Goal: Transaction & Acquisition: Purchase product/service

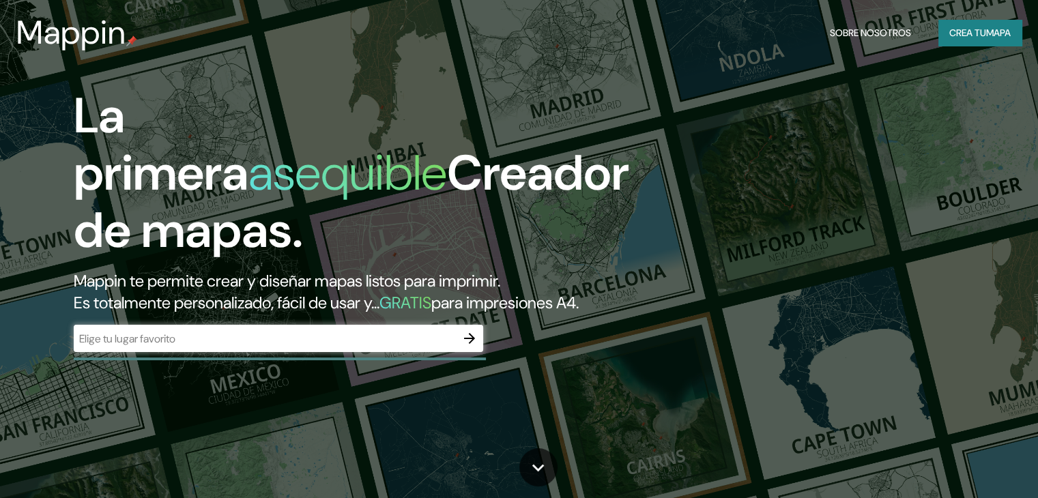
click at [304, 283] on font "Mappin te permite crear y diseñar mapas listos para imprimir." at bounding box center [287, 280] width 427 height 21
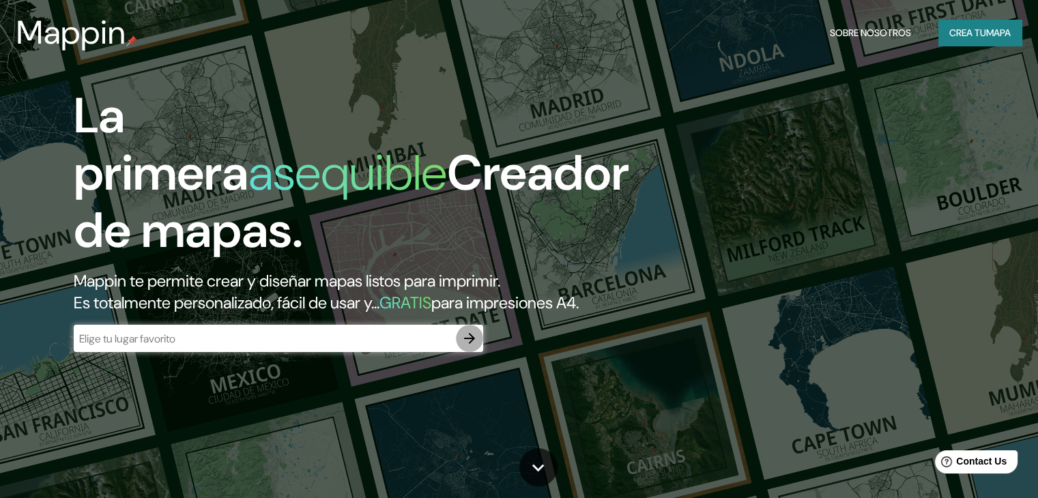
click at [463, 347] on button "button" at bounding box center [469, 338] width 27 height 27
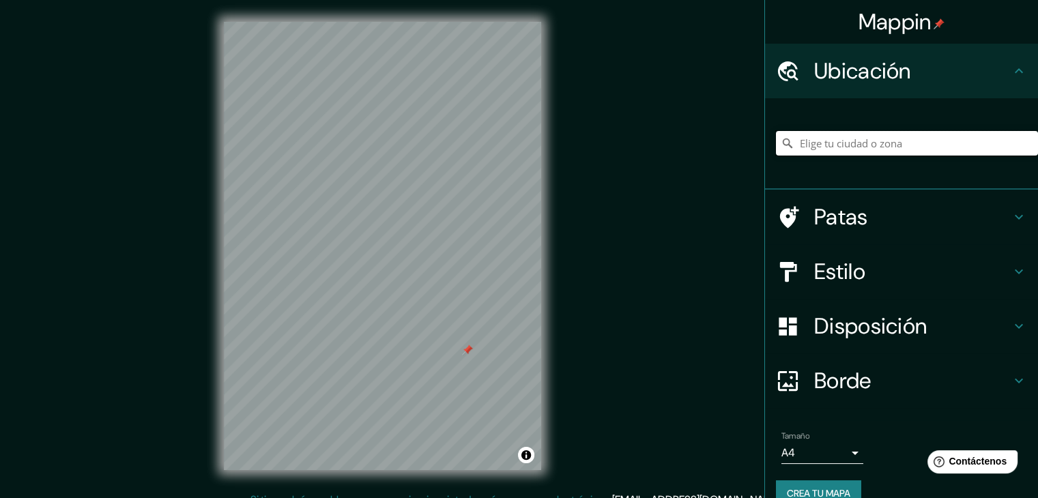
click at [837, 144] on input "Elige tu ciudad o zona" at bounding box center [907, 143] width 262 height 25
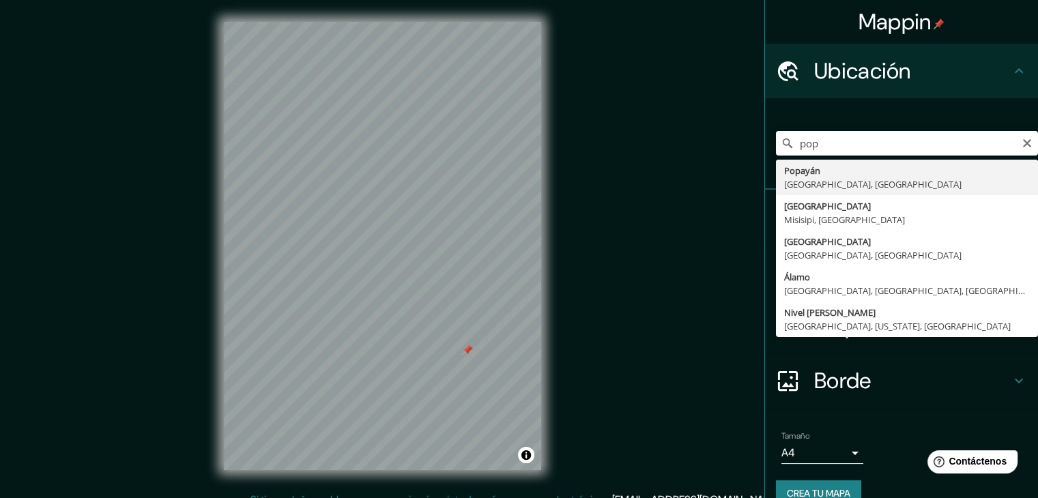
type input "Popayán, [GEOGRAPHIC_DATA], [GEOGRAPHIC_DATA]"
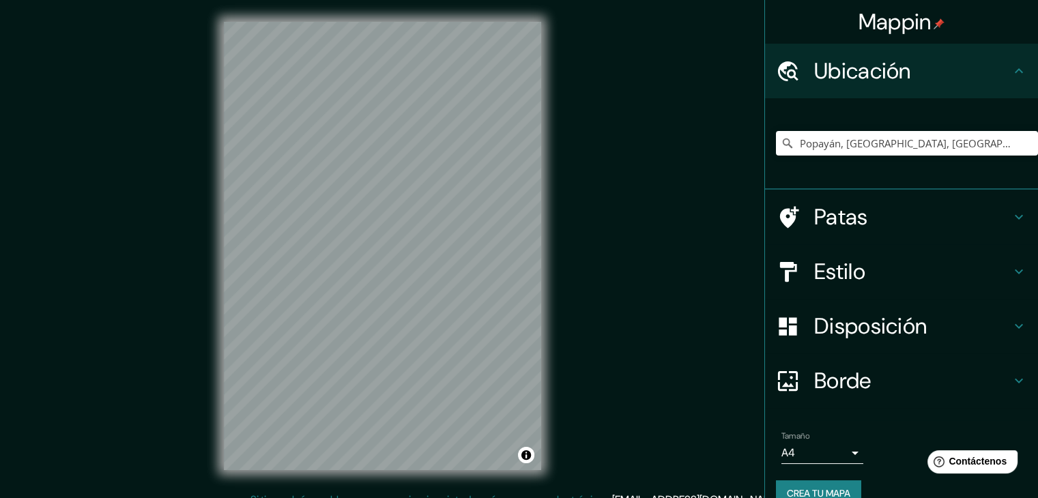
click at [552, 221] on div "© Mapbox © OpenStreetMap Improve this map" at bounding box center [382, 246] width 361 height 492
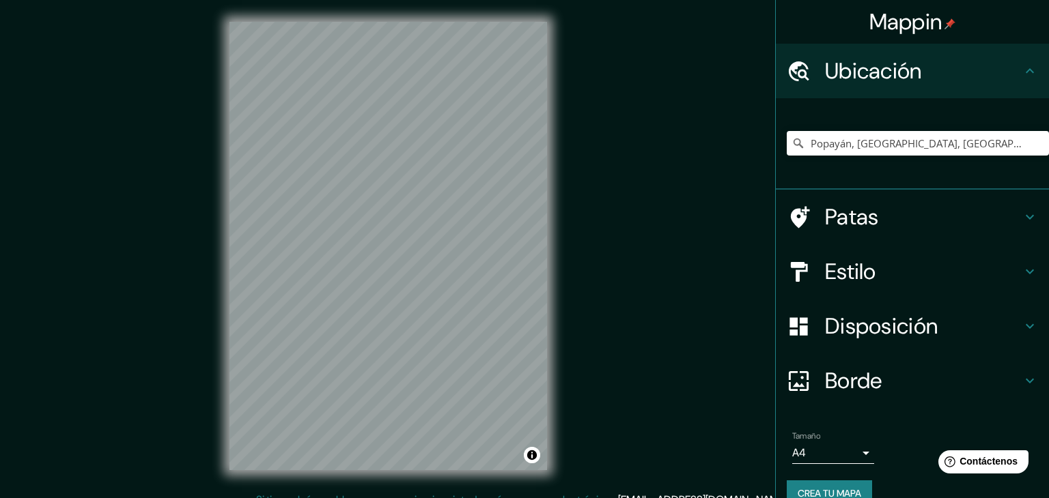
click at [841, 451] on body "Mappin Ubicación Popayán, [GEOGRAPHIC_DATA], [GEOGRAPHIC_DATA] Patas Estilo Dis…" at bounding box center [524, 249] width 1049 height 498
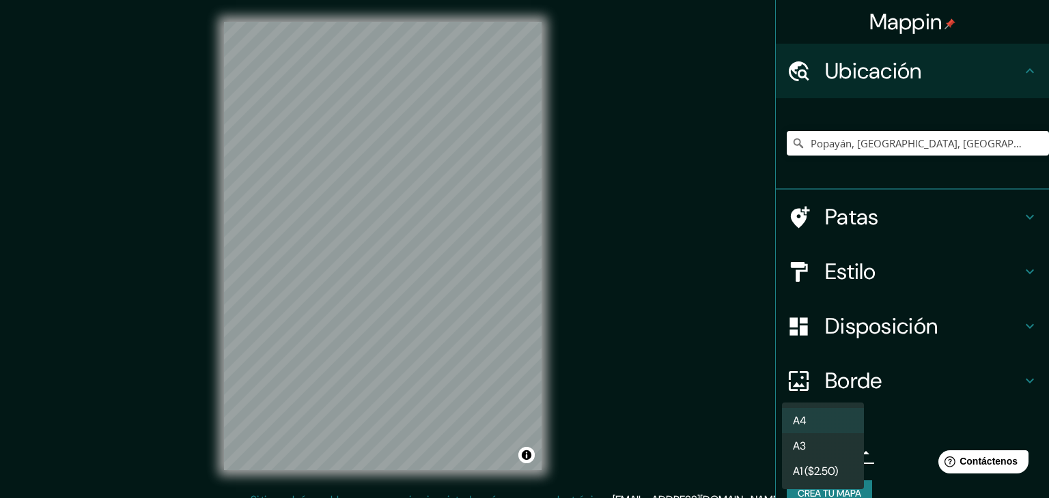
click at [841, 451] on li "A3" at bounding box center [823, 445] width 82 height 25
click at [841, 451] on body "Mappin Ubicación Popayán, [GEOGRAPHIC_DATA], [GEOGRAPHIC_DATA] Patas Estilo Dis…" at bounding box center [524, 249] width 1049 height 498
click at [826, 429] on li "A4" at bounding box center [823, 420] width 82 height 25
type input "single"
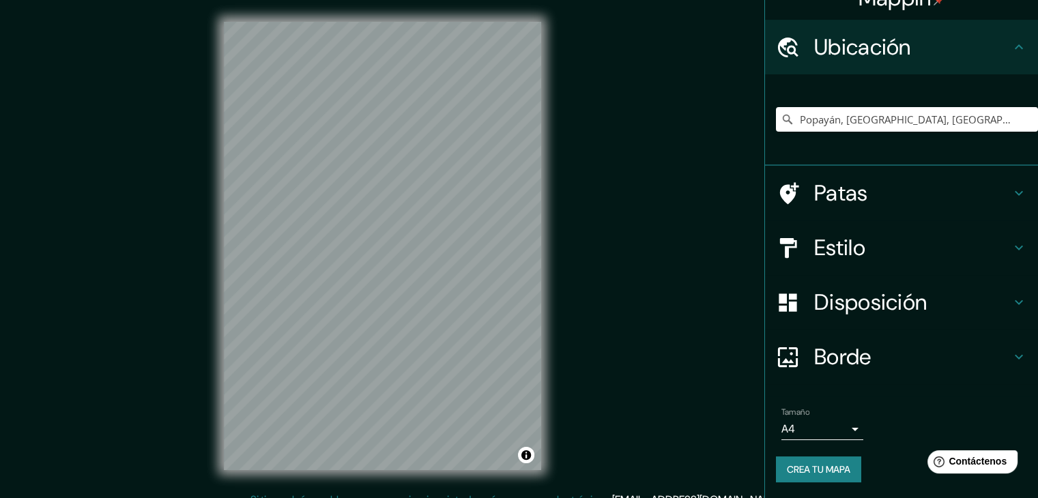
click at [882, 300] on font "Disposición" at bounding box center [870, 302] width 113 height 29
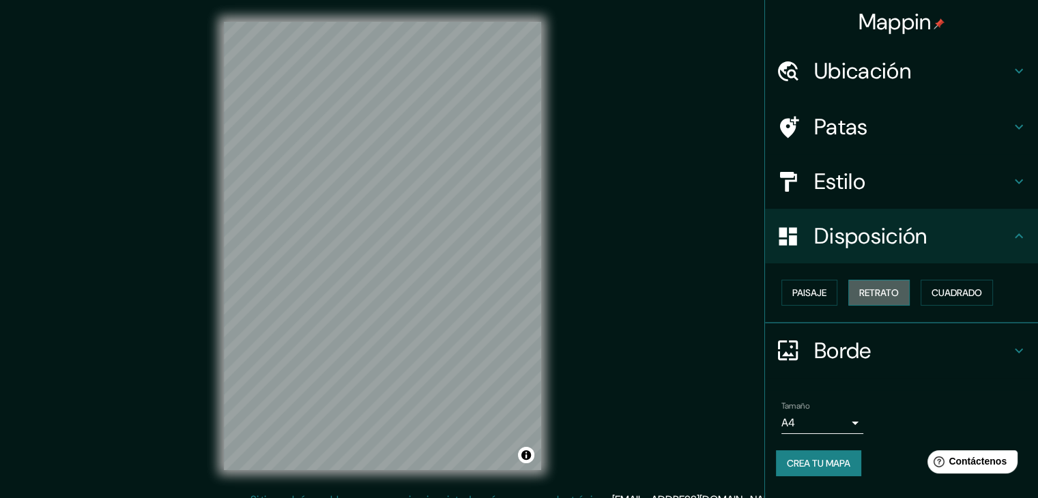
click at [894, 290] on font "Retrato" at bounding box center [879, 293] width 40 height 12
click at [831, 289] on button "Paisaje" at bounding box center [810, 293] width 56 height 26
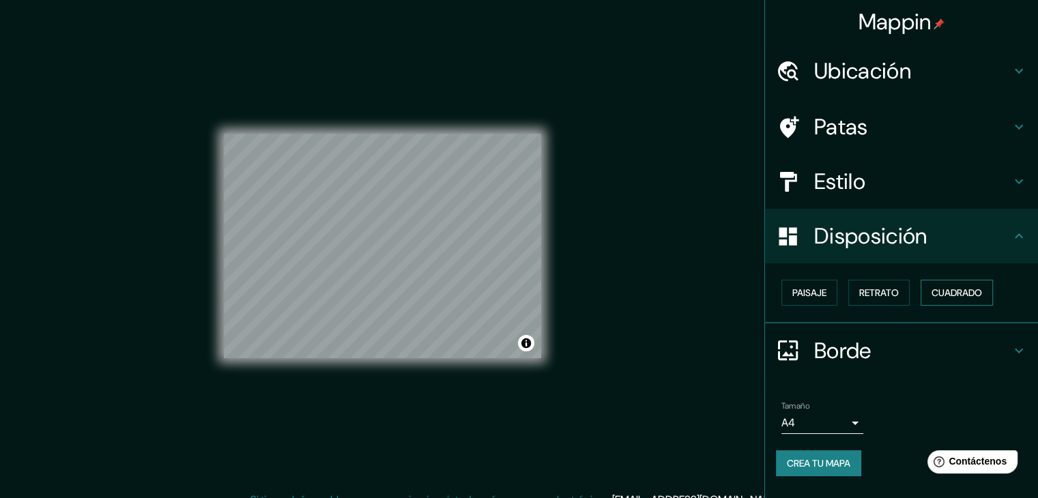
click at [955, 287] on font "Cuadrado" at bounding box center [957, 293] width 51 height 12
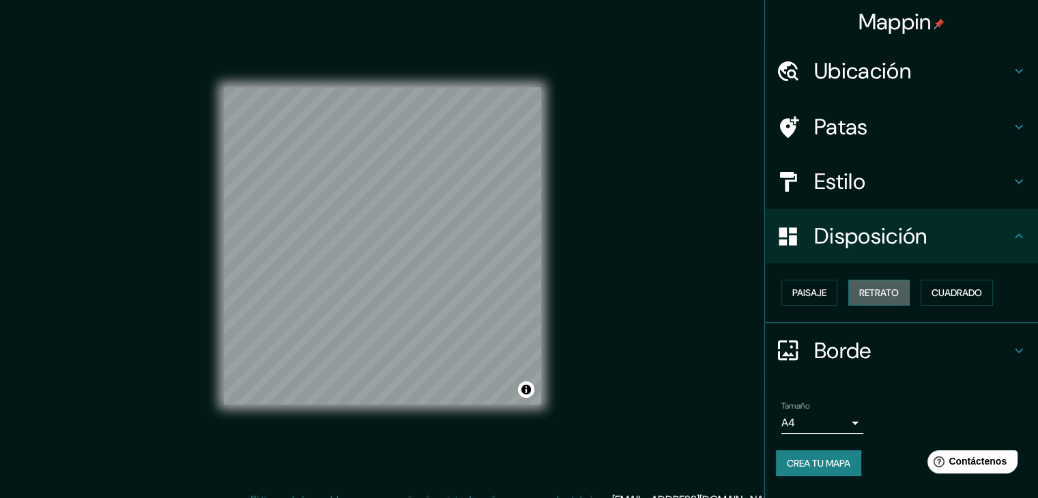
click at [909, 290] on button "Retrato" at bounding box center [879, 293] width 61 height 26
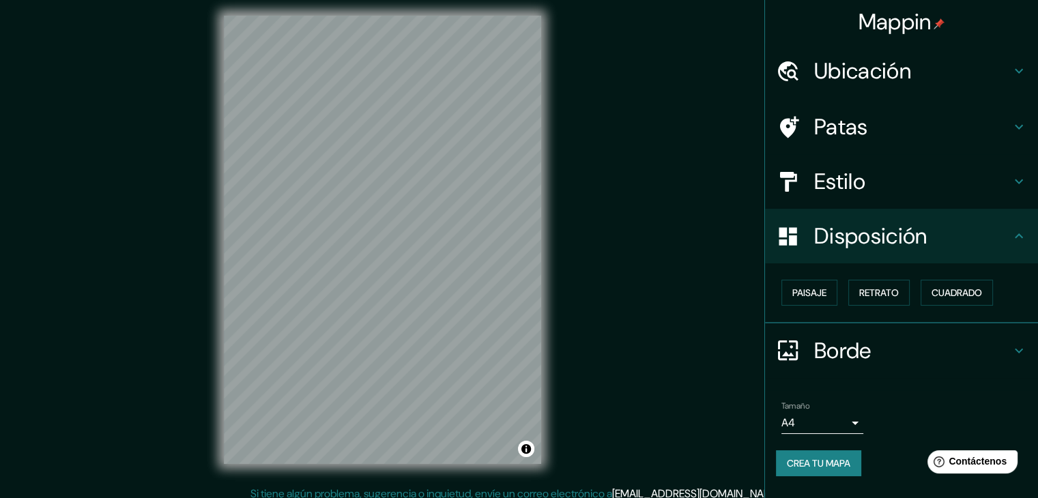
scroll to position [16, 0]
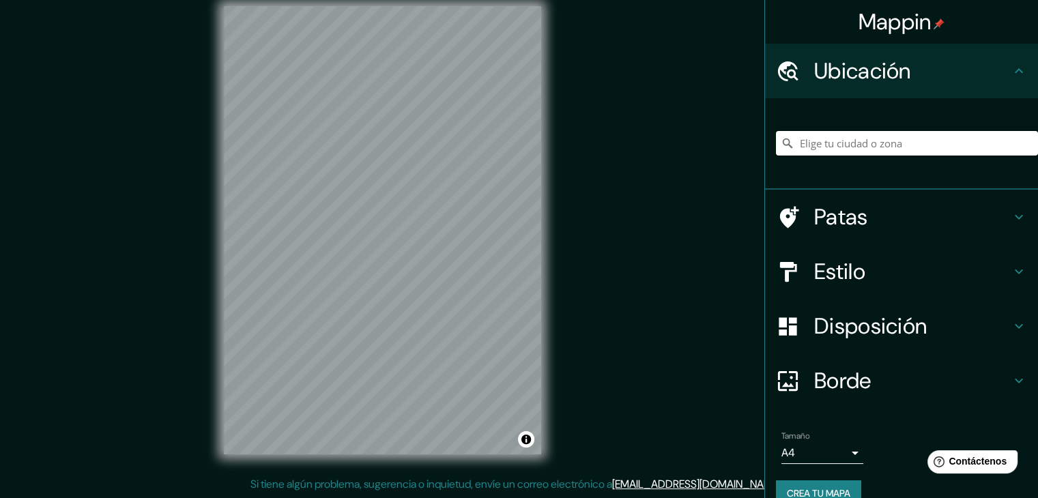
click at [804, 146] on input "Elige tu ciudad o zona" at bounding box center [907, 143] width 262 height 25
type input "Popayán, [GEOGRAPHIC_DATA], [GEOGRAPHIC_DATA]"
click at [414, 0] on html "Mappin Ubicación Popayán, [GEOGRAPHIC_DATA], [GEOGRAPHIC_DATA] Popayán [GEOGRAP…" at bounding box center [519, 233] width 1038 height 498
click at [883, 283] on h4 "Estilo" at bounding box center [912, 271] width 197 height 27
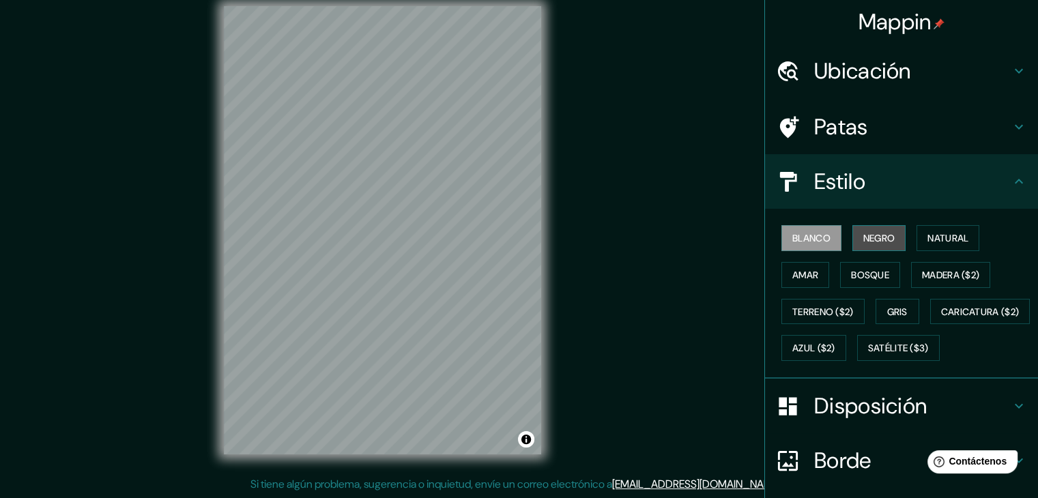
click at [853, 238] on button "Negro" at bounding box center [880, 238] width 54 height 26
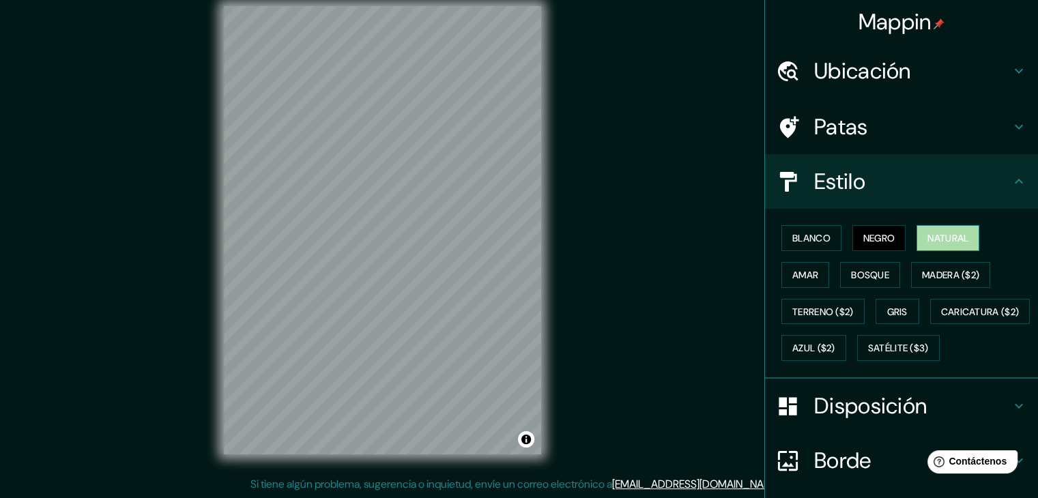
click at [928, 242] on font "Natural" at bounding box center [948, 238] width 41 height 12
click at [806, 274] on font "Amar" at bounding box center [806, 275] width 26 height 12
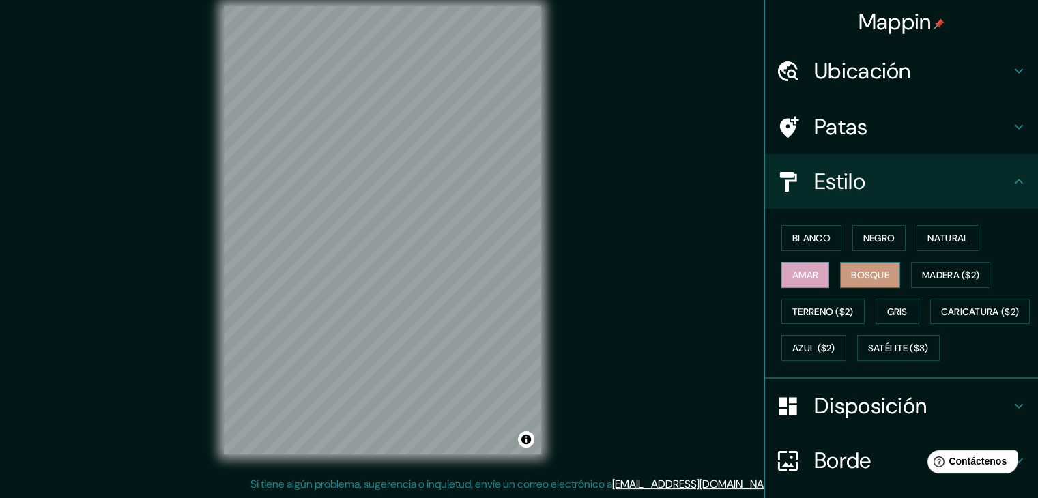
click at [866, 279] on font "Bosque" at bounding box center [870, 275] width 38 height 12
click at [938, 281] on font "Madera ($2)" at bounding box center [950, 275] width 57 height 18
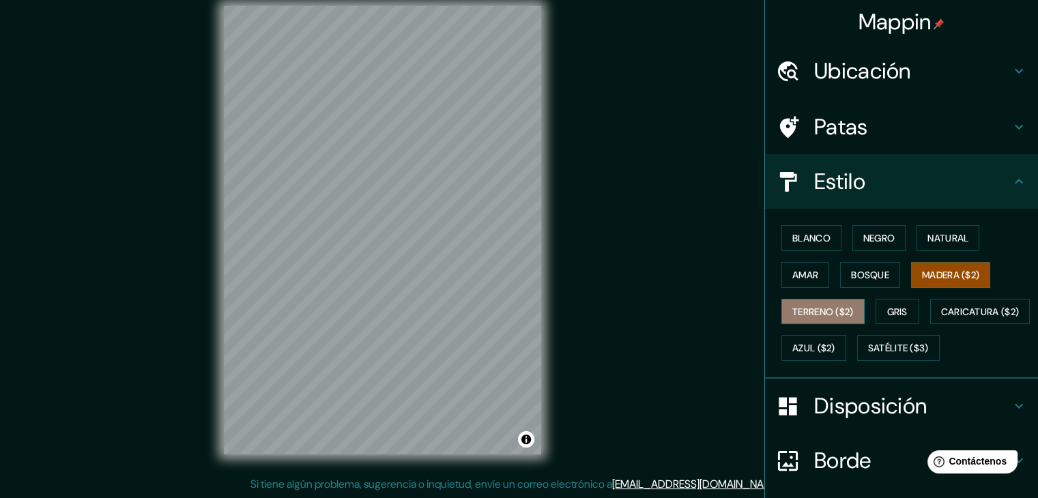
click at [793, 308] on font "Terreno ($2)" at bounding box center [823, 312] width 61 height 12
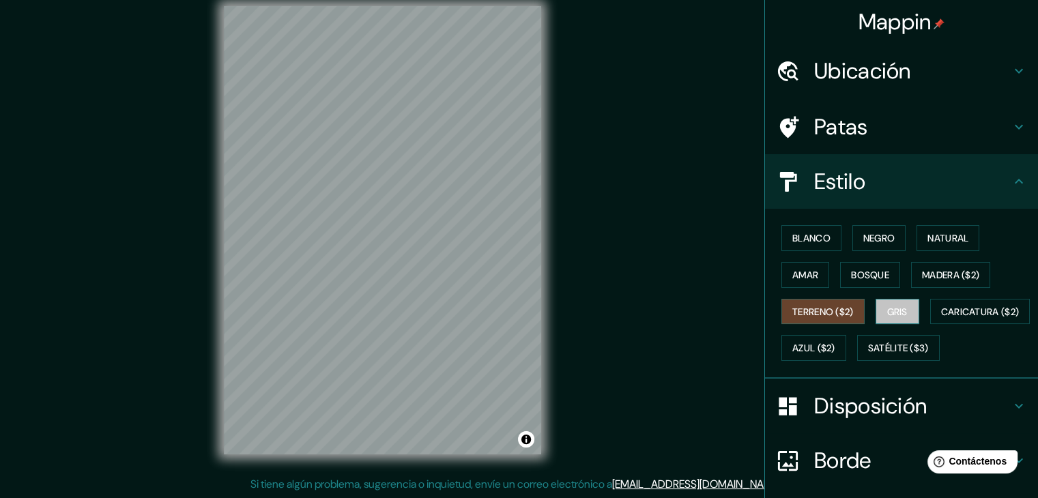
click at [897, 315] on font "Gris" at bounding box center [897, 312] width 20 height 12
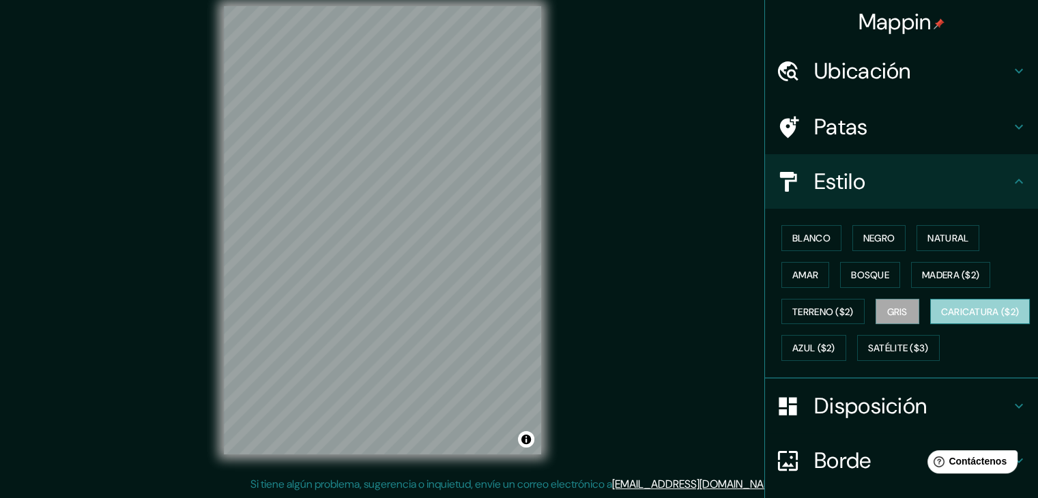
click at [930, 325] on button "Caricatura ($2)" at bounding box center [980, 312] width 100 height 26
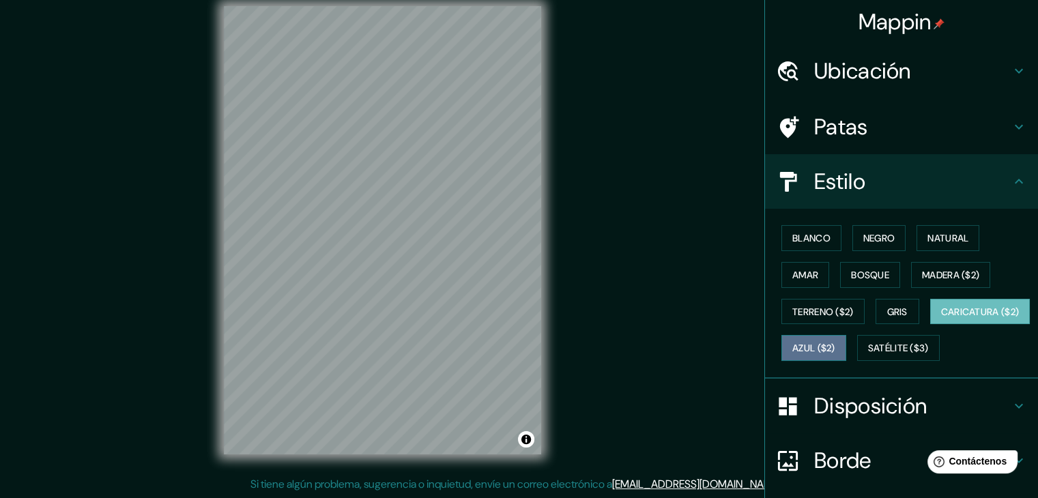
click at [836, 345] on font "Azul ($2)" at bounding box center [814, 349] width 43 height 12
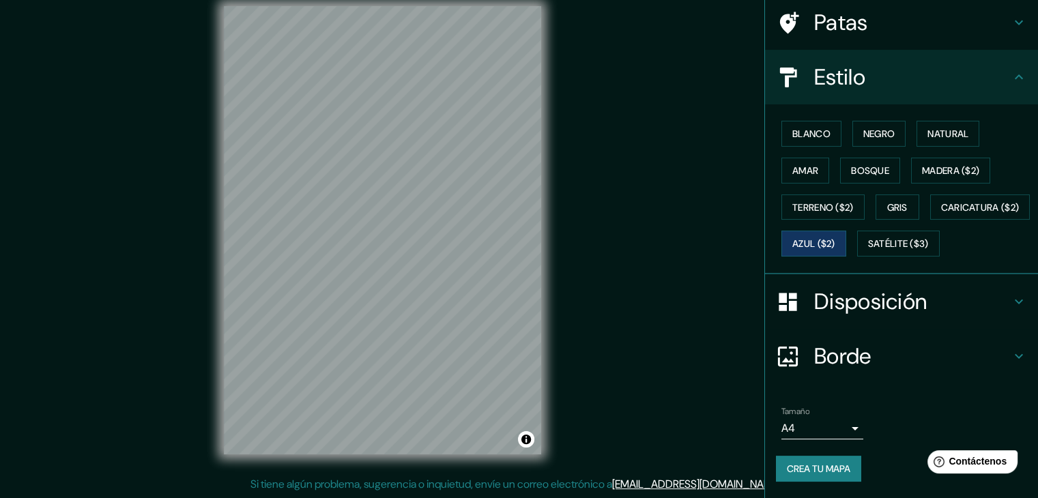
scroll to position [137, 0]
click at [868, 244] on font "Satélite ($3)" at bounding box center [898, 244] width 61 height 12
click at [870, 125] on font "Negro" at bounding box center [880, 134] width 32 height 18
click at [810, 128] on font "Blanco" at bounding box center [812, 134] width 38 height 12
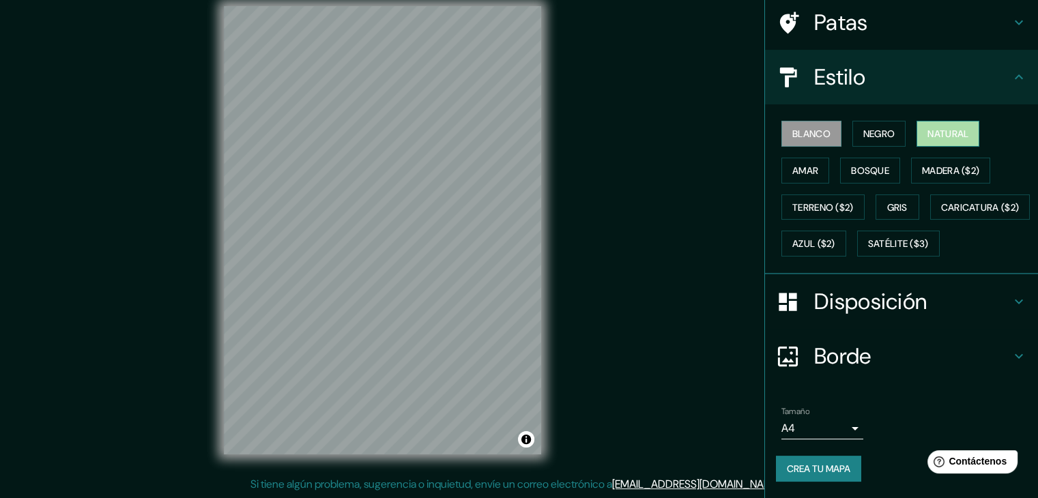
click at [961, 128] on font "Natural" at bounding box center [948, 134] width 41 height 12
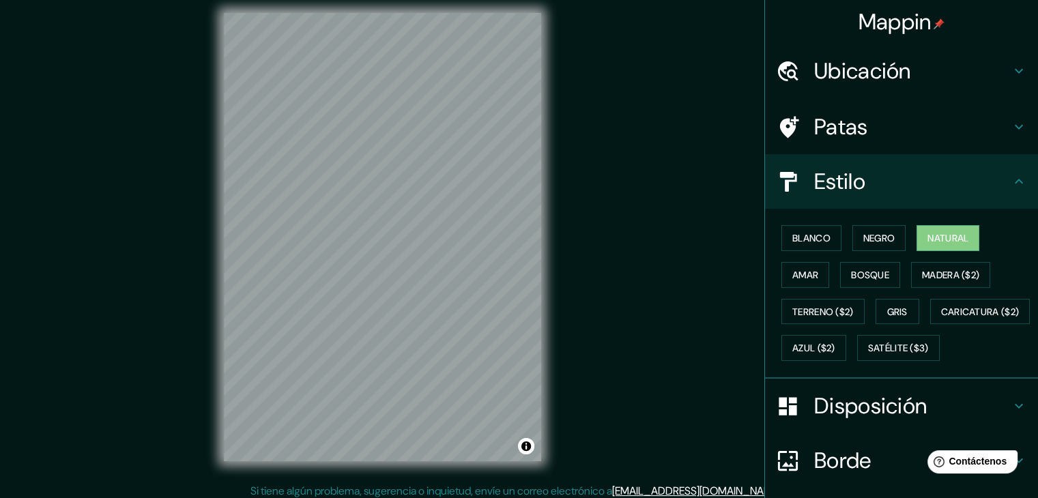
scroll to position [0, 0]
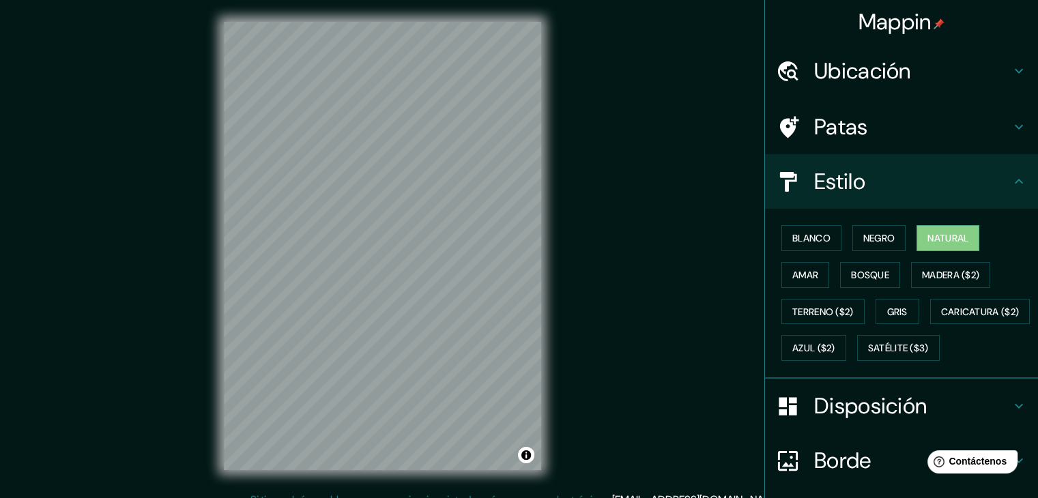
click at [877, 80] on font "Ubicación" at bounding box center [862, 71] width 97 height 29
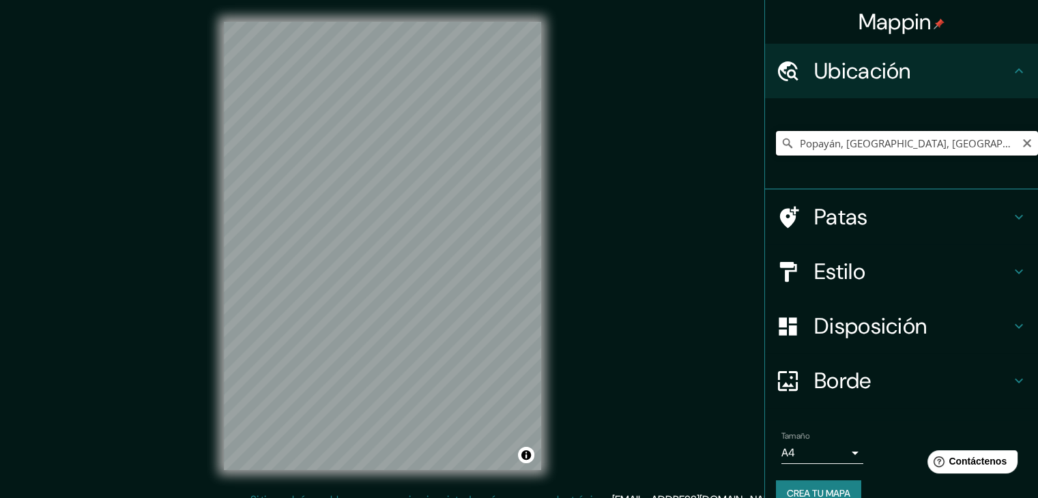
click at [879, 141] on input "Popayán, [GEOGRAPHIC_DATA], [GEOGRAPHIC_DATA]" at bounding box center [907, 143] width 262 height 25
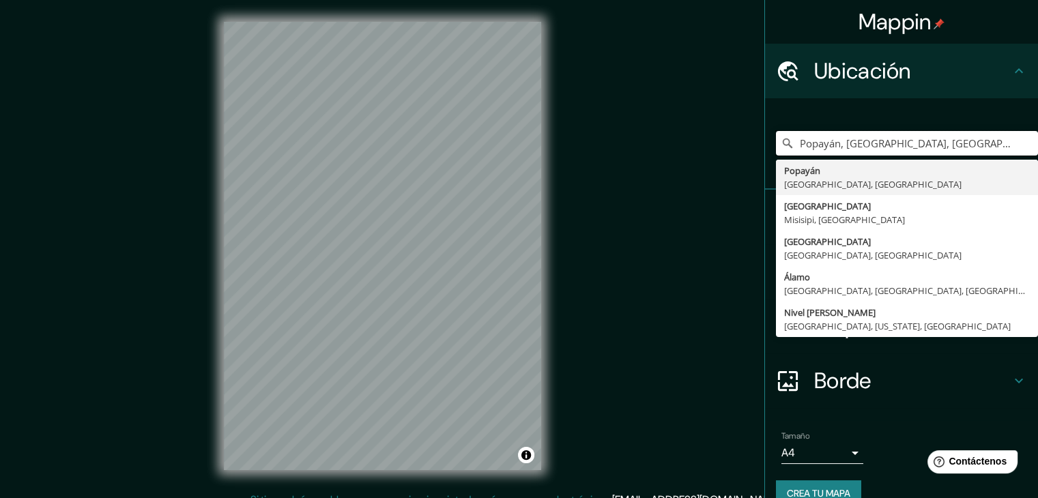
drag, startPoint x: 898, startPoint y: 140, endPoint x: 631, endPoint y: 145, distance: 267.0
click at [631, 145] on div "Mappin Ubicación Popayán, [GEOGRAPHIC_DATA], [GEOGRAPHIC_DATA] Popayán [GEOGRAP…" at bounding box center [519, 257] width 1038 height 514
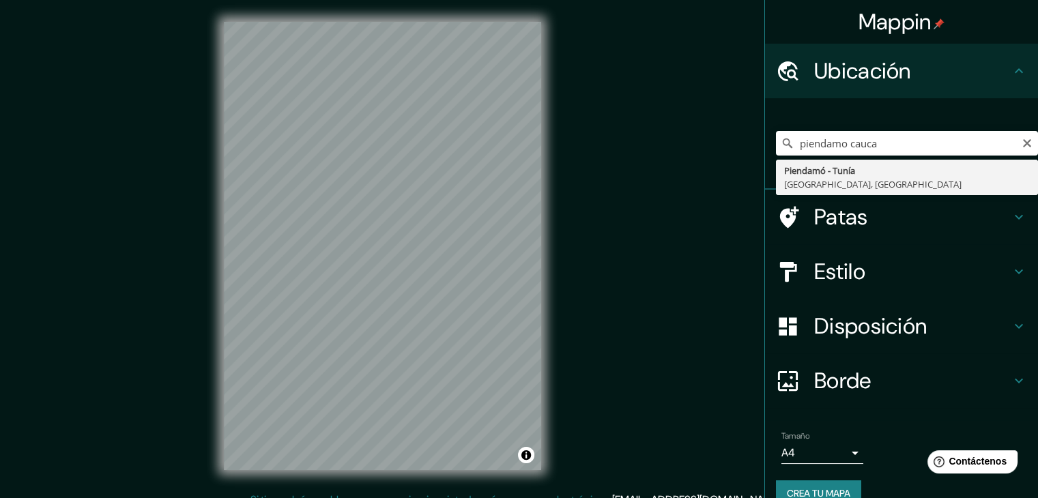
type input "Piendamó - [GEOGRAPHIC_DATA], [GEOGRAPHIC_DATA], [GEOGRAPHIC_DATA]"
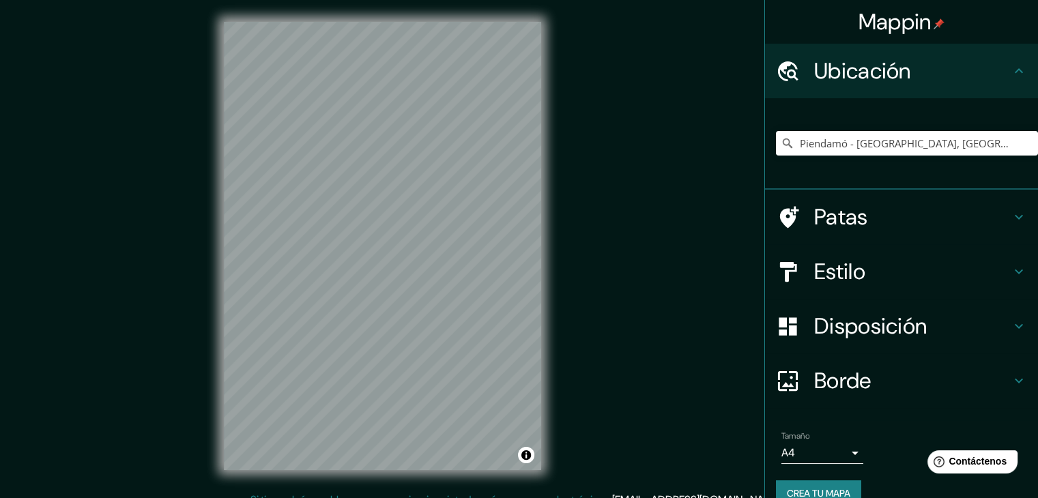
click at [218, 193] on div "© Mapbox © OpenStreetMap Improve this map" at bounding box center [382, 246] width 361 height 492
click at [563, 205] on div "© Mapbox © OpenStreetMap Improve this map" at bounding box center [382, 246] width 361 height 492
click at [871, 274] on h4 "Estilo" at bounding box center [912, 271] width 197 height 27
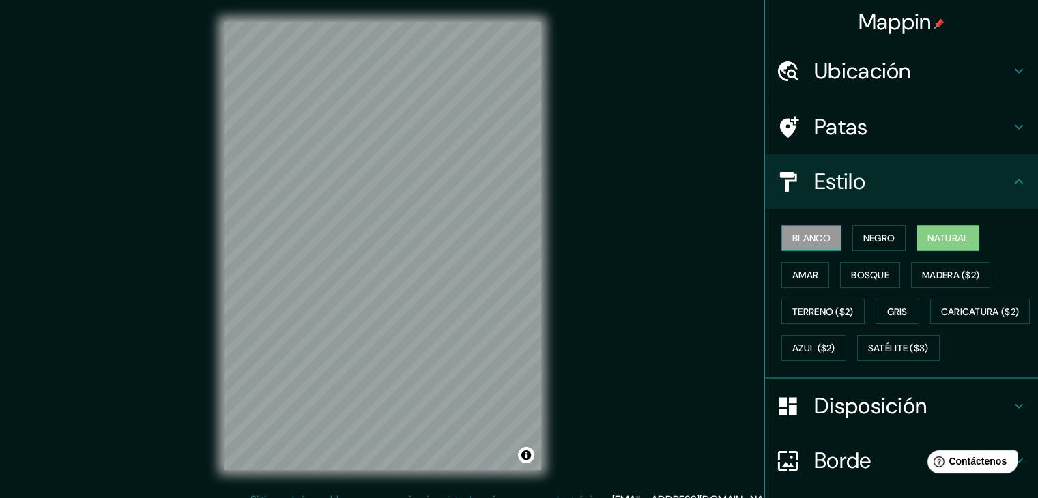
click at [801, 233] on font "Blanco" at bounding box center [812, 238] width 38 height 12
click at [930, 241] on font "Natural" at bounding box center [948, 238] width 41 height 12
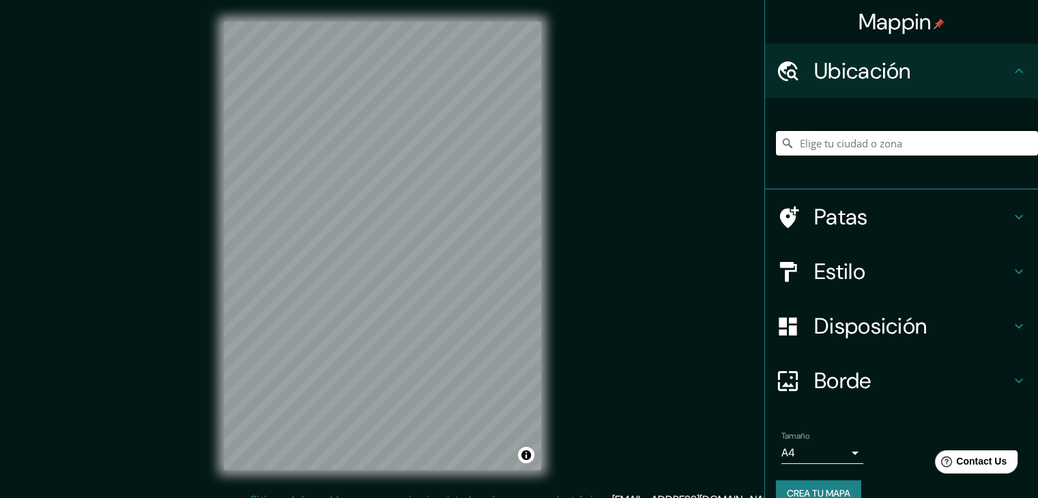
click at [828, 149] on input "Elige tu ciudad o zona" at bounding box center [907, 143] width 262 height 25
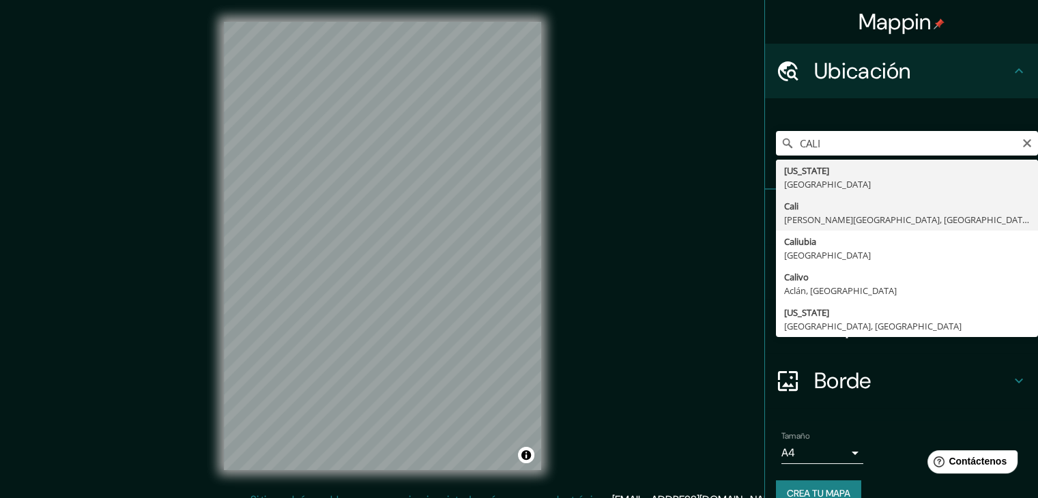
type input "Cali, Valle del Cauca, Colombia"
